Goal: Navigation & Orientation: Find specific page/section

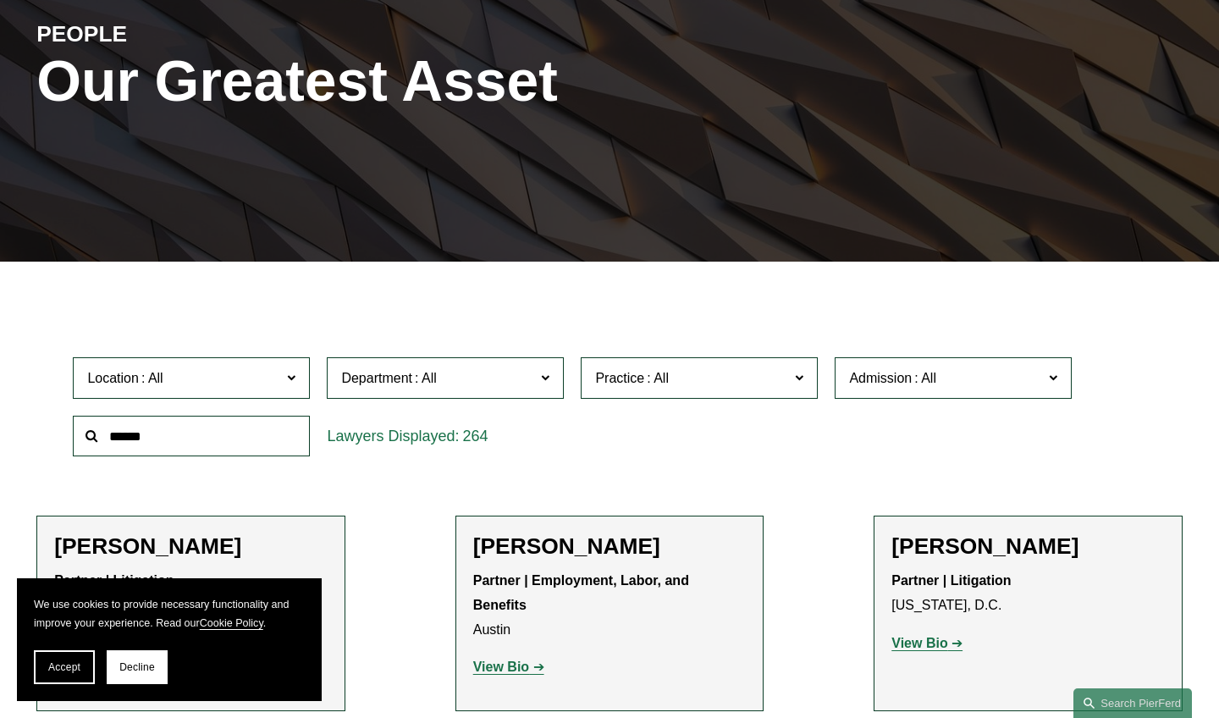
scroll to position [413, 0]
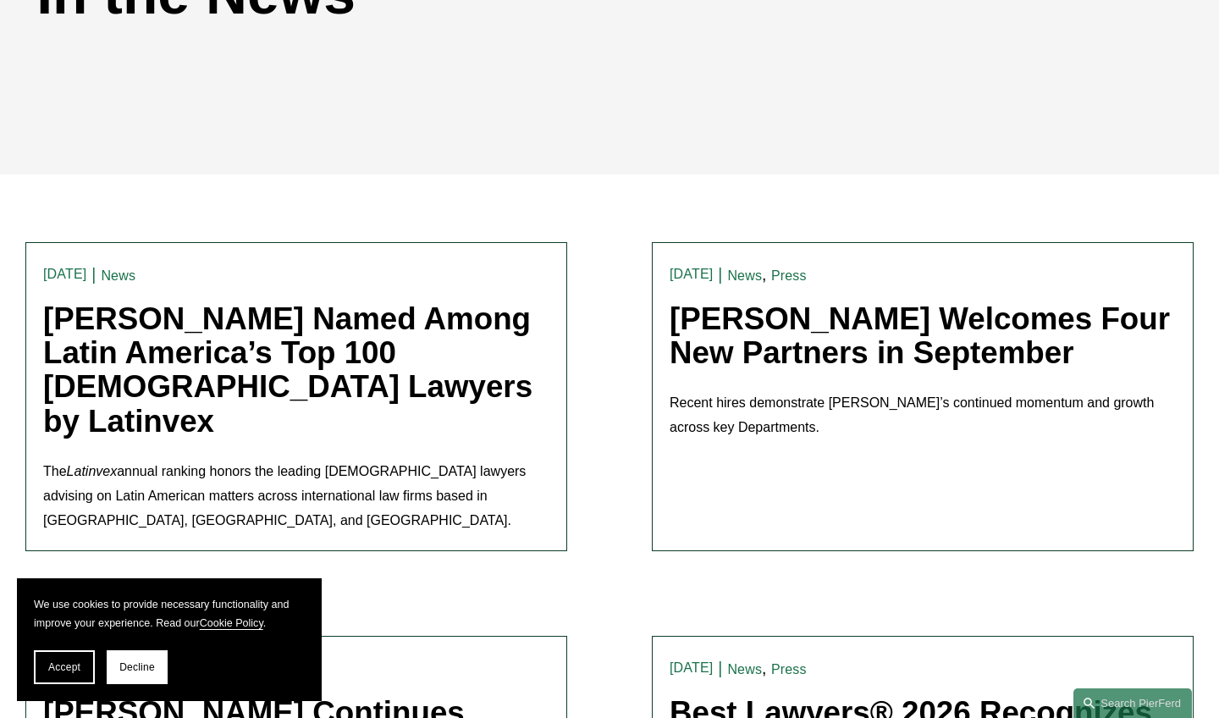
scroll to position [96, 0]
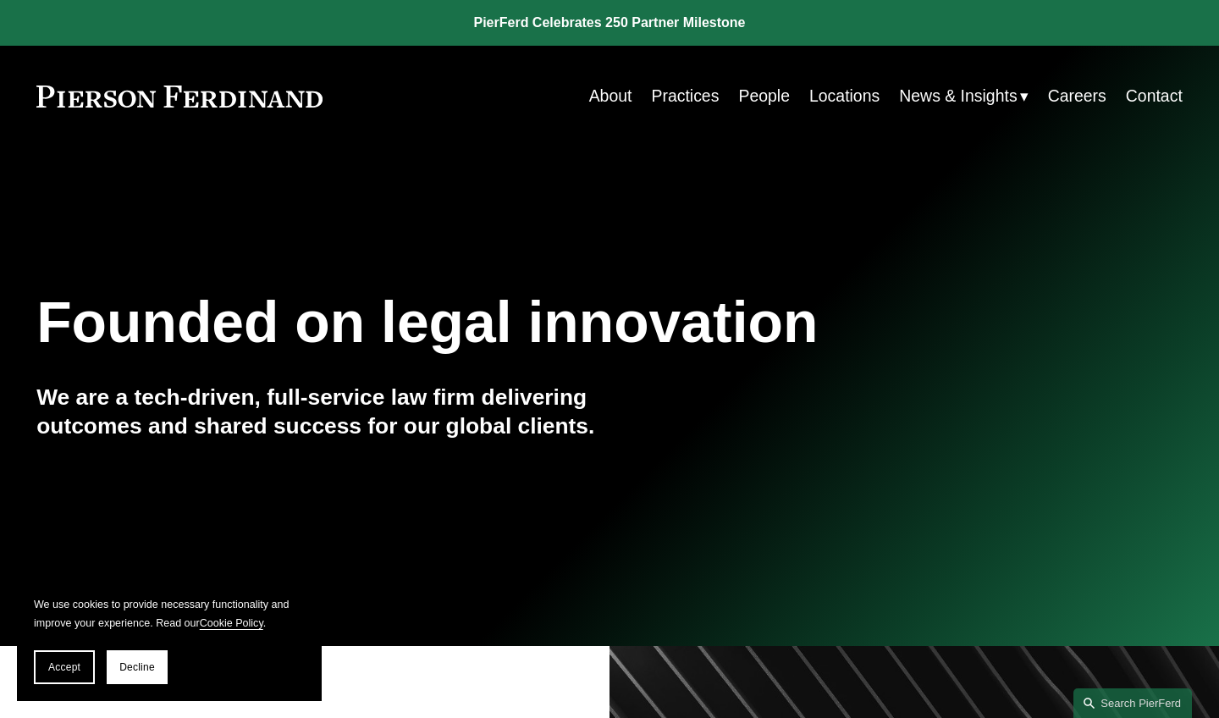
click at [777, 89] on link "People" at bounding box center [764, 96] width 52 height 33
